Goal: Find specific page/section: Find specific page/section

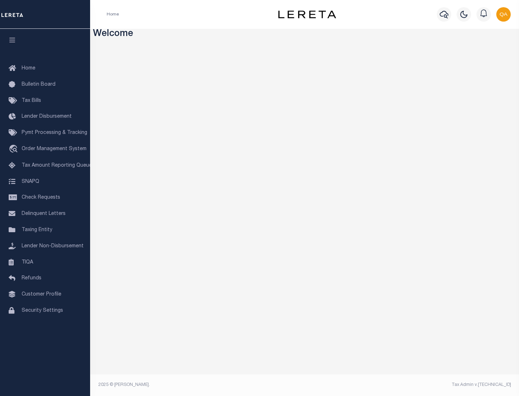
click at [45, 262] on link "TIQA" at bounding box center [45, 263] width 90 height 16
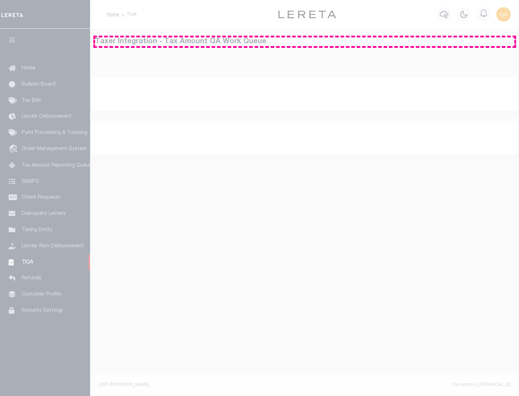
select select "200"
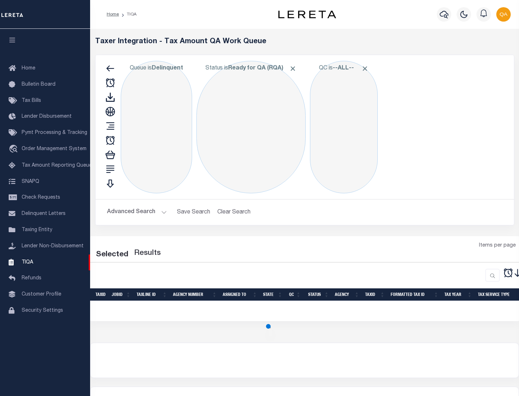
select select "200"
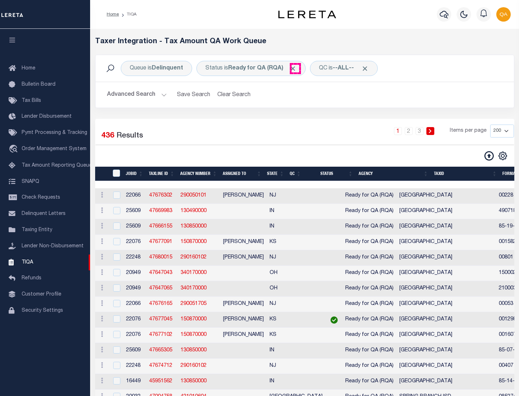
click at [295, 68] on span "Click to Remove" at bounding box center [293, 69] width 8 height 8
